Goal: Transaction & Acquisition: Purchase product/service

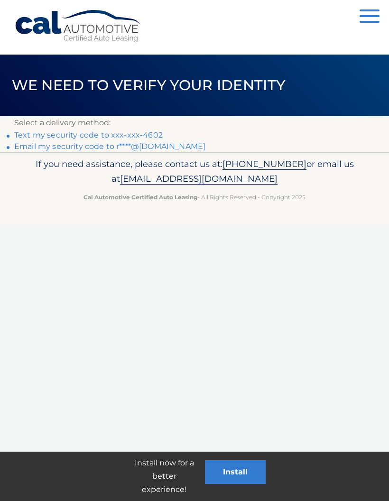
click at [154, 135] on link "Text my security code to xxx-xxx-4602" at bounding box center [88, 134] width 149 height 9
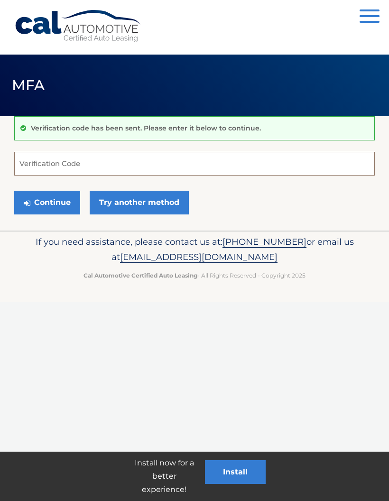
click at [72, 161] on input "Verification Code" at bounding box center [194, 164] width 361 height 24
type input "923627"
click at [59, 209] on button "Continue" at bounding box center [47, 203] width 66 height 24
click at [49, 201] on button "Continue" at bounding box center [47, 203] width 66 height 24
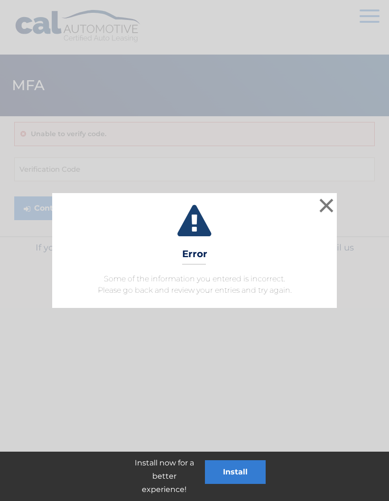
click at [328, 208] on button "×" at bounding box center [326, 205] width 19 height 19
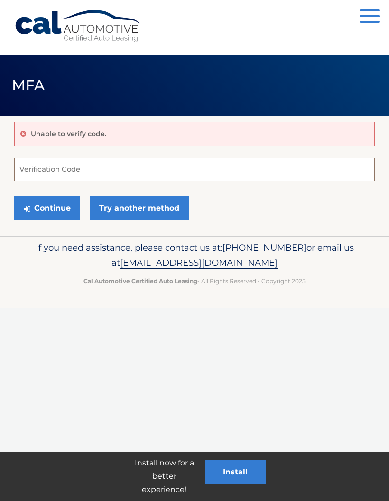
click at [113, 166] on input "Verification Code" at bounding box center [194, 170] width 361 height 24
click at [150, 212] on link "Try another method" at bounding box center [139, 208] width 99 height 24
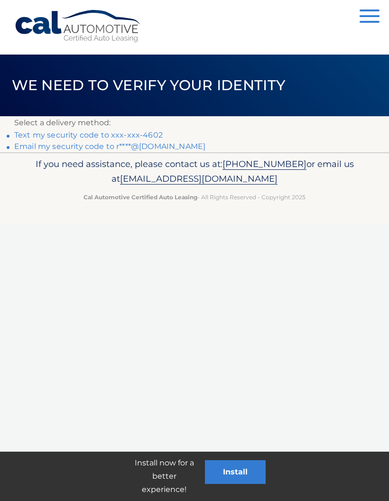
click at [103, 140] on link "Text my security code to xxx-xxx-4602" at bounding box center [88, 134] width 149 height 9
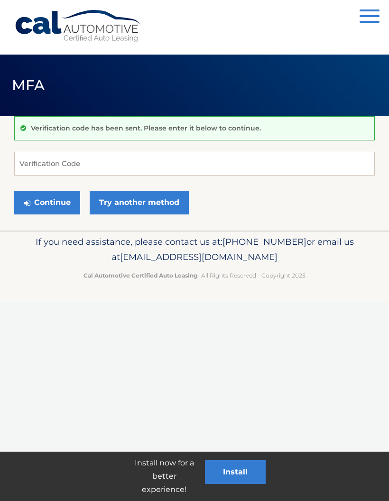
click at [149, 131] on p "Verification code has been sent. Please enter it below to continue." at bounding box center [146, 128] width 230 height 9
click at [61, 162] on input "Verification Code" at bounding box center [194, 164] width 361 height 24
type input "433032"
click at [49, 201] on button "Continue" at bounding box center [47, 203] width 66 height 24
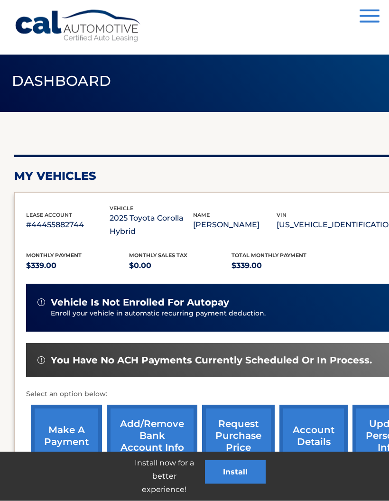
scroll to position [72, 0]
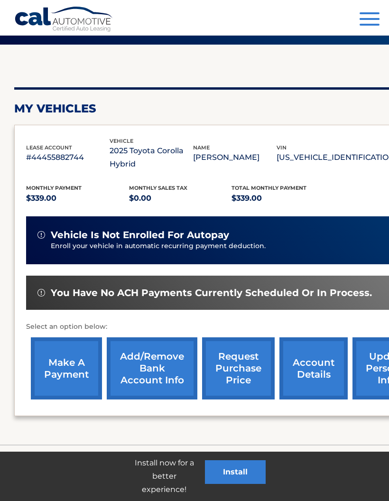
click at [72, 353] on link "make a payment" at bounding box center [66, 368] width 71 height 62
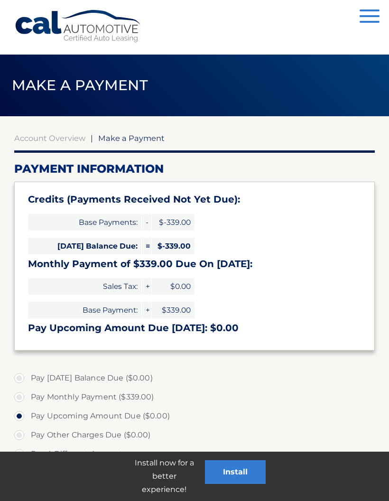
select select "YWQ2ZjhmNWUtZTI1OC00NTliLWE1NTQtMTM4N2VmMDQ3OWU4"
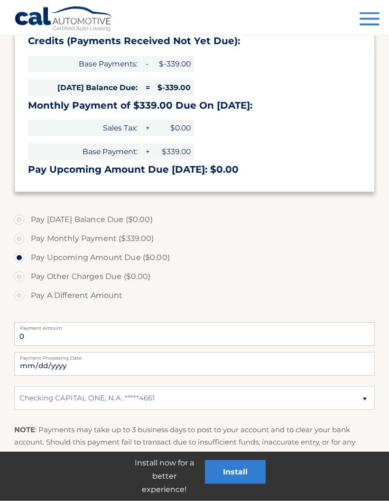
scroll to position [158, 0]
click at [23, 242] on label "Pay Monthly Payment ($339.00)" at bounding box center [194, 238] width 361 height 19
click at [23, 242] on input "Pay Monthly Payment ($339.00)" at bounding box center [22, 236] width 9 height 15
radio input "true"
type input "339.00"
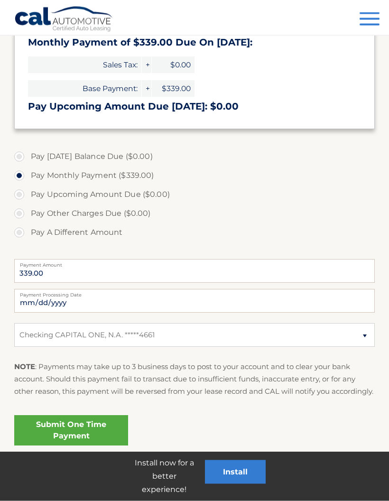
scroll to position [223, 0]
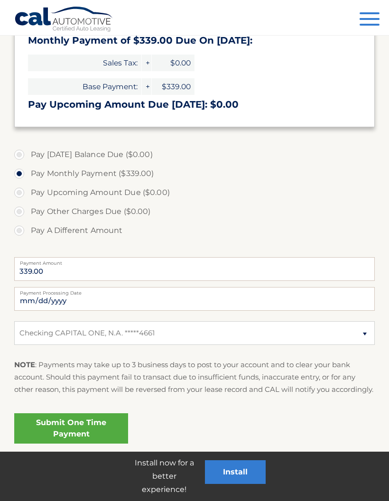
click at [113, 441] on link "Submit One Time Payment" at bounding box center [71, 428] width 114 height 30
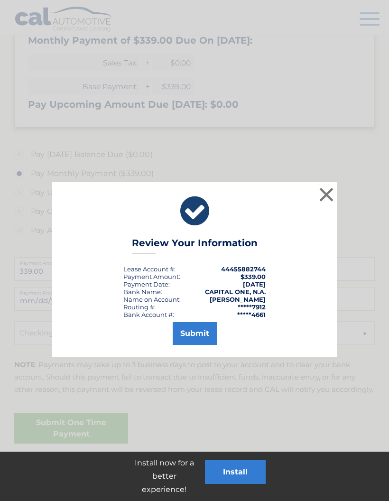
click at [190, 336] on button "Submit" at bounding box center [195, 333] width 44 height 23
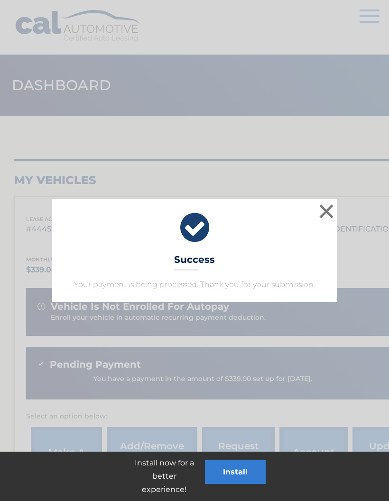
click at [330, 215] on button "×" at bounding box center [326, 211] width 19 height 19
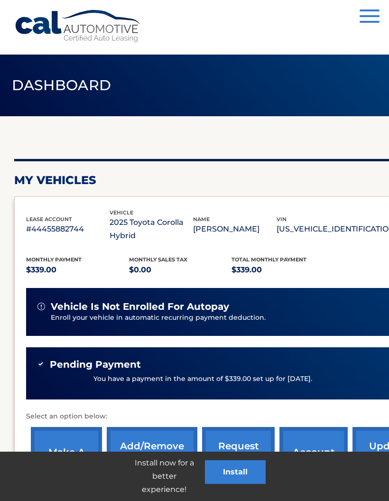
click at [373, 19] on button "Menu" at bounding box center [370, 17] width 20 height 16
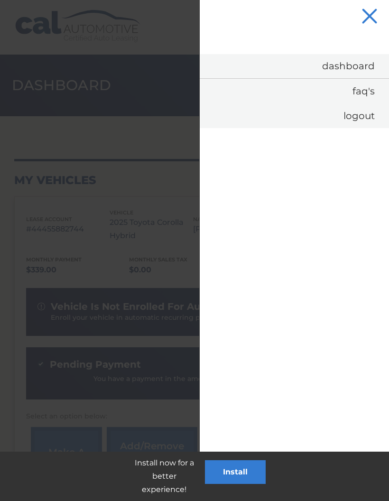
click at [363, 119] on link "Logout" at bounding box center [294, 115] width 189 height 25
